Goal: Information Seeking & Learning: Check status

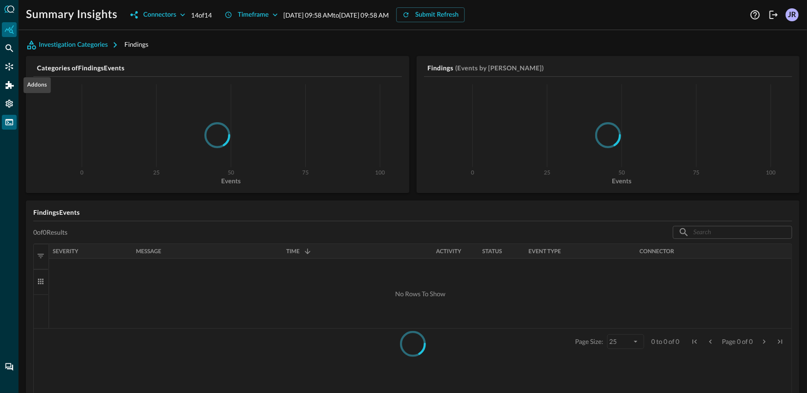
click at [8, 70] on icon "Connectors" at bounding box center [9, 66] width 9 height 9
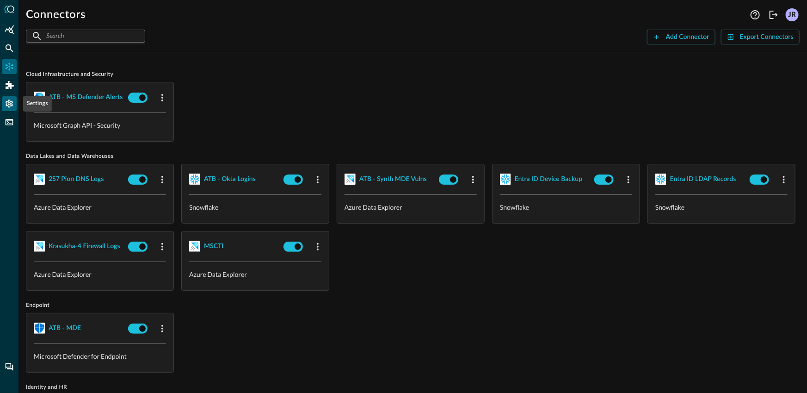
click at [12, 106] on icon "Settings" at bounding box center [9, 103] width 9 height 9
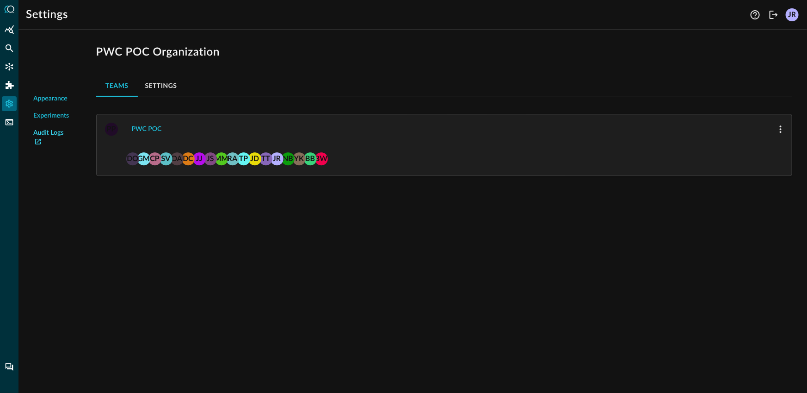
click at [41, 136] on link "Audit Logs" at bounding box center [51, 137] width 37 height 19
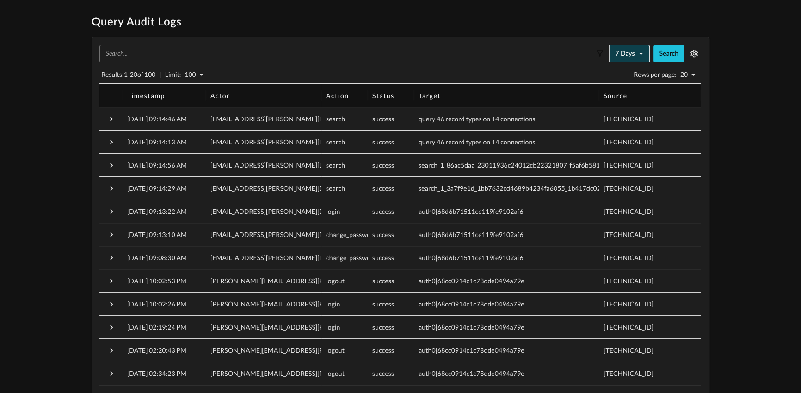
click at [629, 57] on button "7 days" at bounding box center [629, 54] width 41 height 18
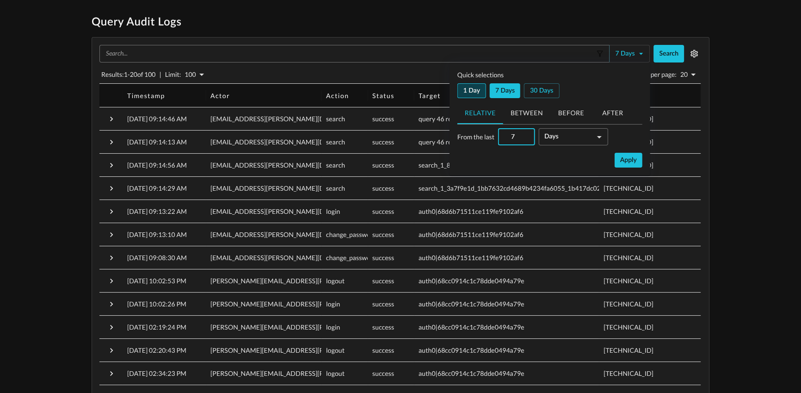
click at [482, 94] on button "1 day" at bounding box center [472, 90] width 29 height 15
type input "1"
